Goal: Task Accomplishment & Management: Complete application form

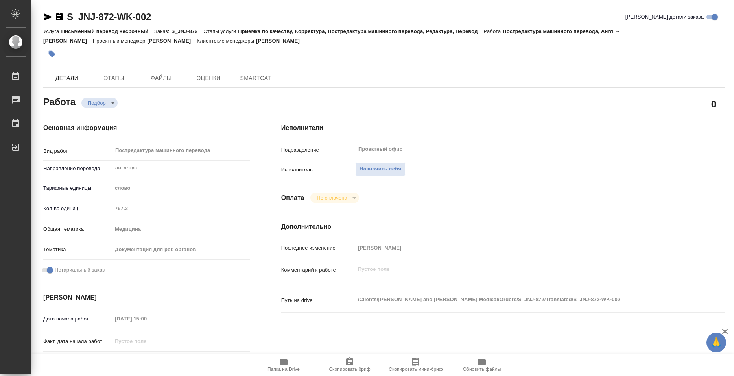
type textarea "x"
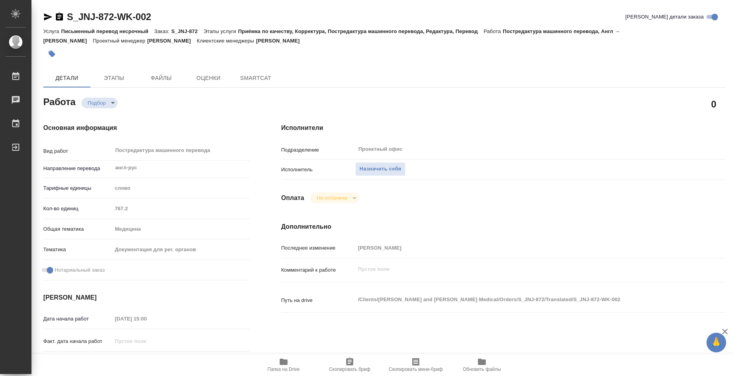
type textarea "x"
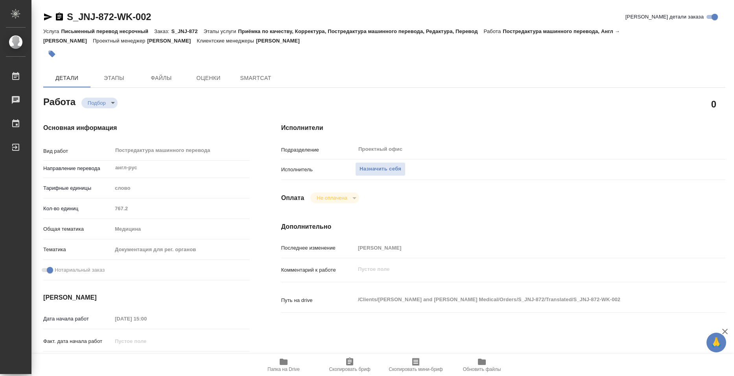
type textarea "x"
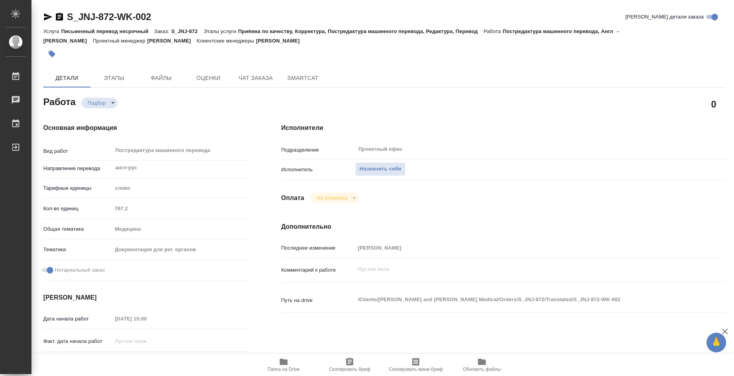
type textarea "x"
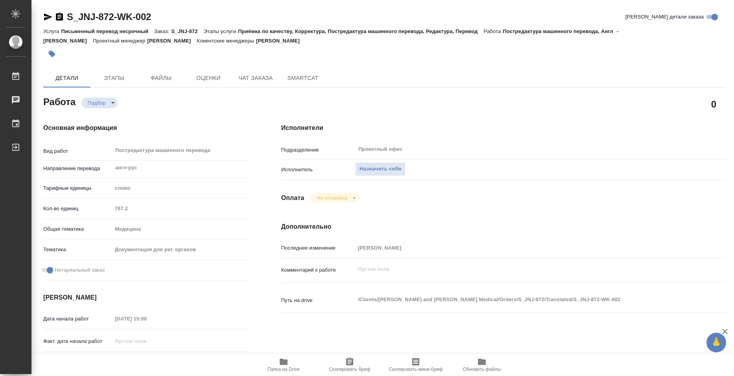
click at [300, 371] on span "Папка на Drive" at bounding box center [283, 364] width 57 height 15
type textarea "x"
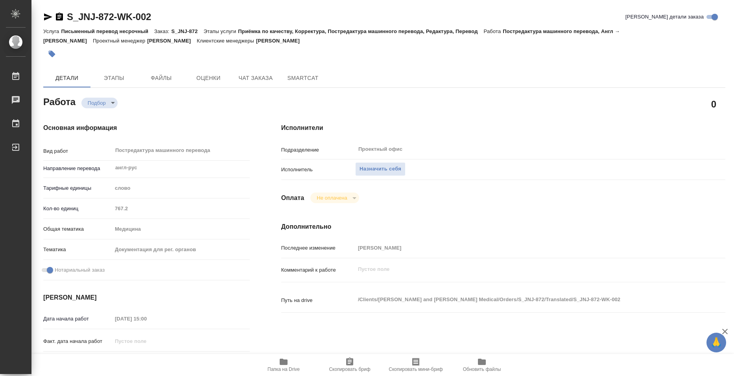
type textarea "x"
click at [378, 168] on span "Назначить себя" at bounding box center [380, 168] width 42 height 9
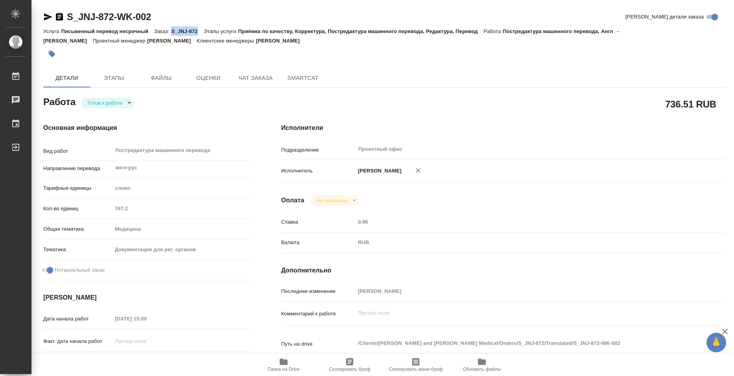
drag, startPoint x: 172, startPoint y: 30, endPoint x: 202, endPoint y: 30, distance: 29.9
click at [202, 30] on p "S_JNJ-872" at bounding box center [187, 31] width 32 height 6
copy p "S_JNJ-872"
